Goal: Navigation & Orientation: Find specific page/section

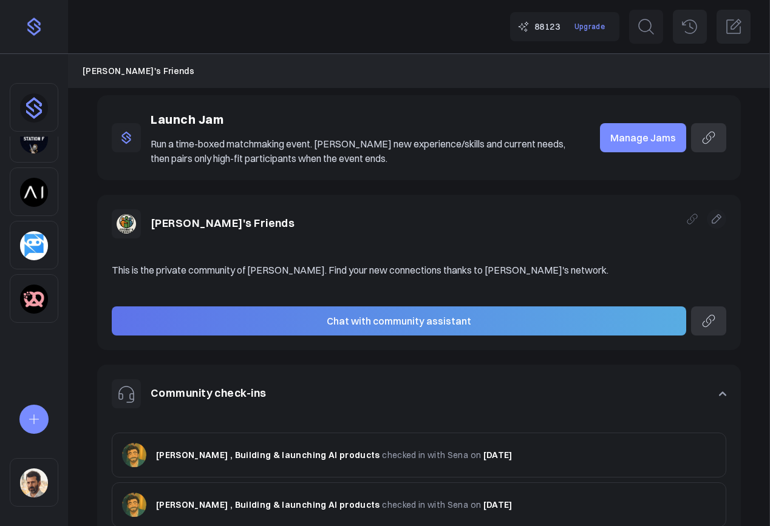
scroll to position [86, 0]
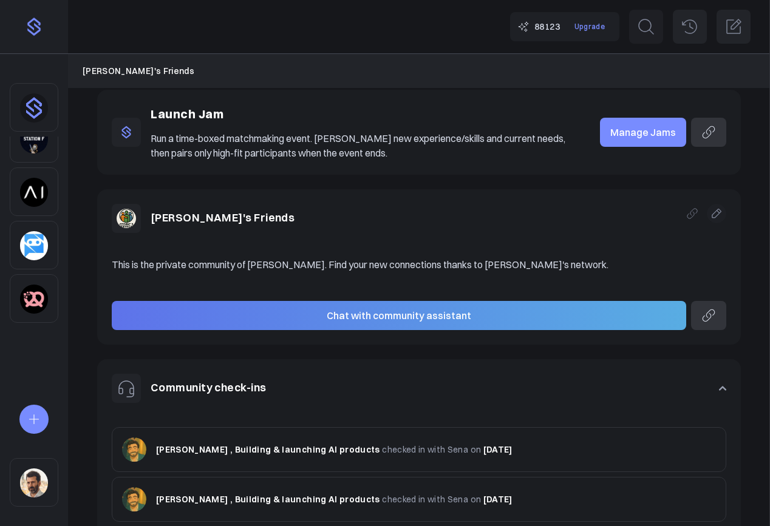
click at [32, 300] on img "Sidebar" at bounding box center [34, 299] width 28 height 29
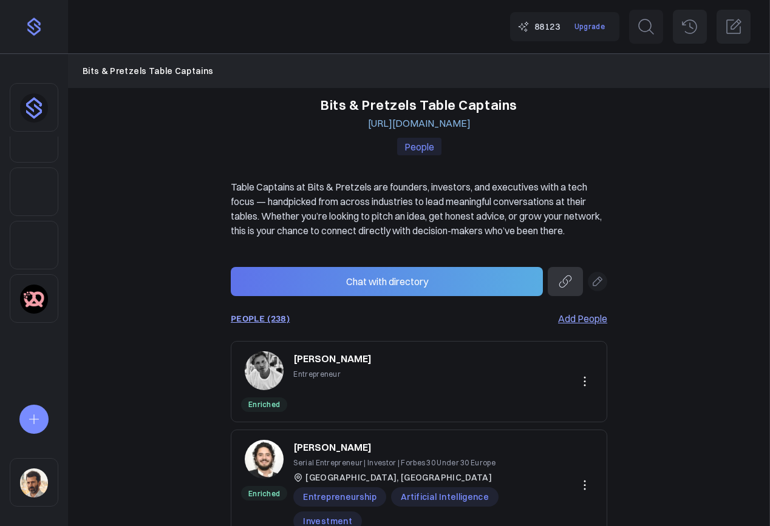
scroll to position [99, 0]
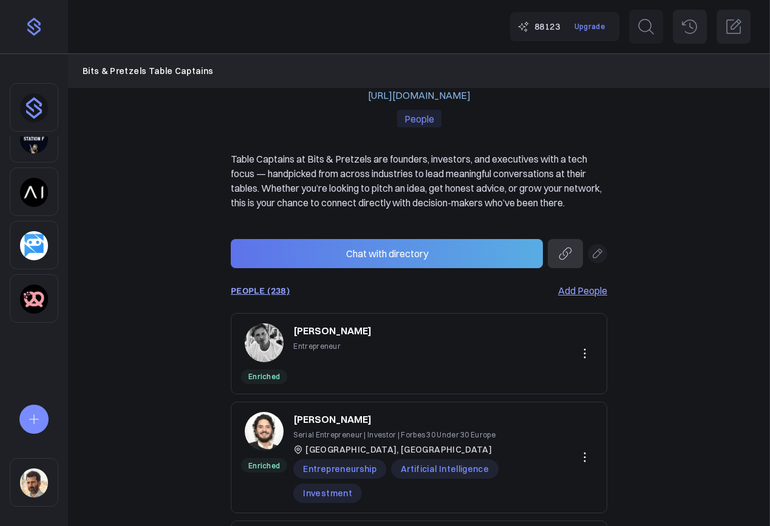
click at [31, 183] on img "Sidebar" at bounding box center [34, 192] width 28 height 29
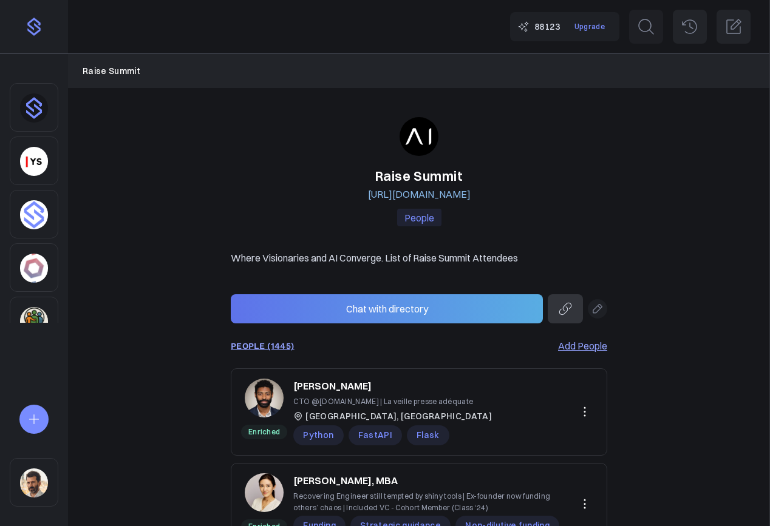
scroll to position [343, 0]
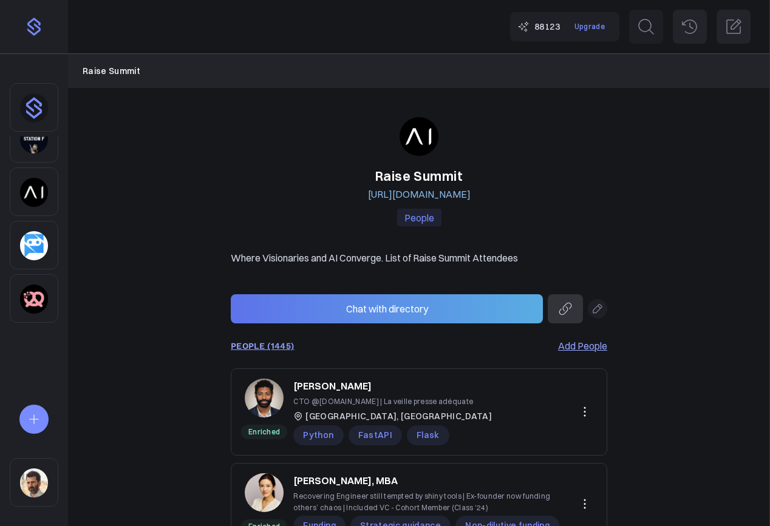
click at [32, 484] on img "Sidebar" at bounding box center [34, 483] width 28 height 29
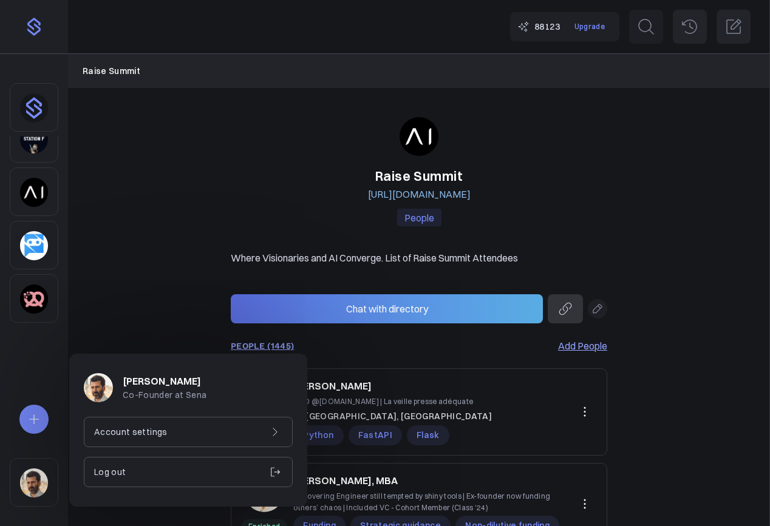
click at [134, 431] on p "Account settings" at bounding box center [130, 432] width 73 height 13
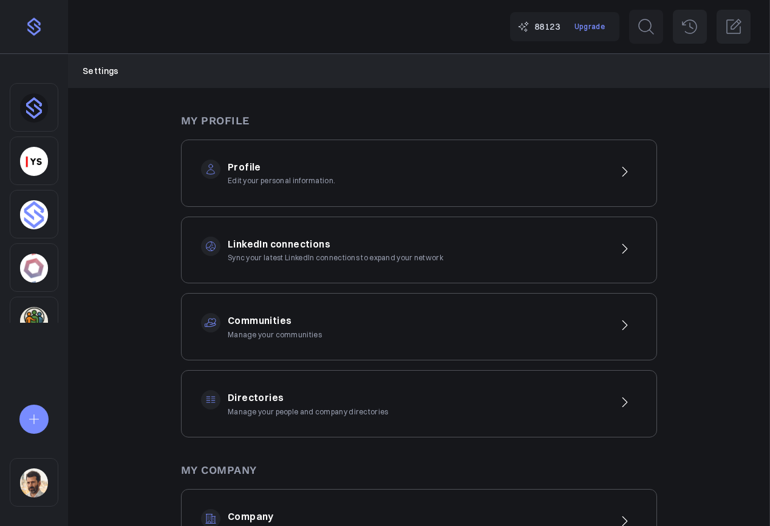
click at [329, 306] on div "Communities Manage your communities" at bounding box center [419, 326] width 476 height 67
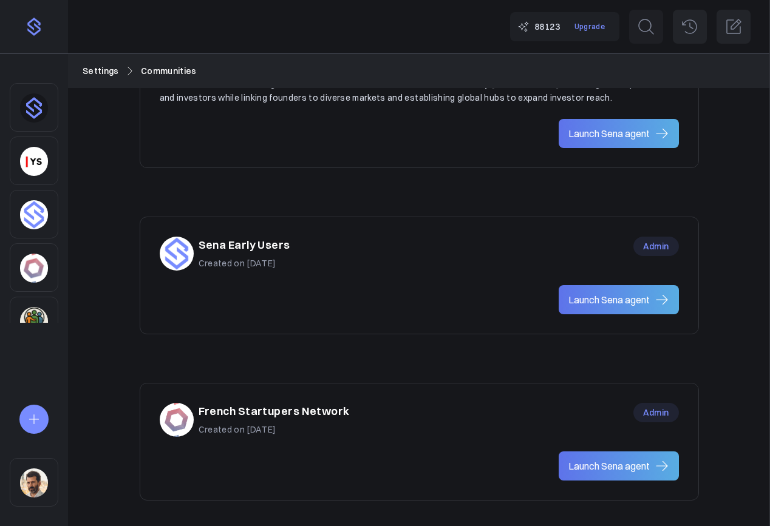
scroll to position [783, 0]
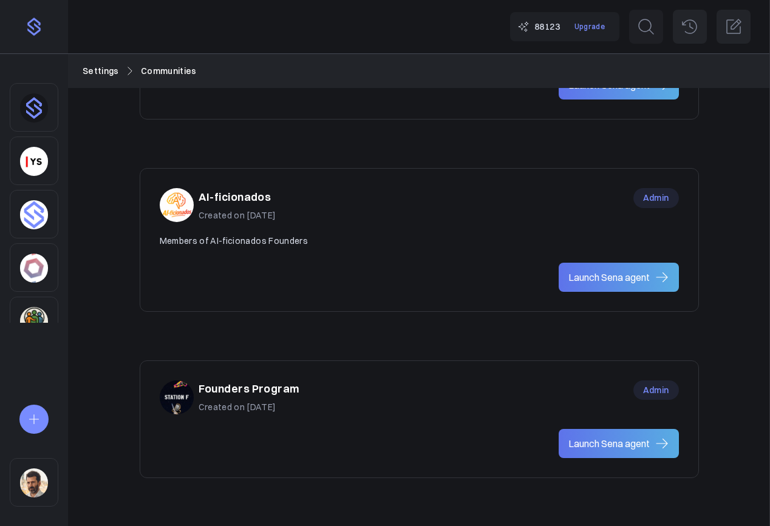
click at [296, 386] on h3 "Founders Program" at bounding box center [248, 390] width 101 height 18
